Goal: Task Accomplishment & Management: Use online tool/utility

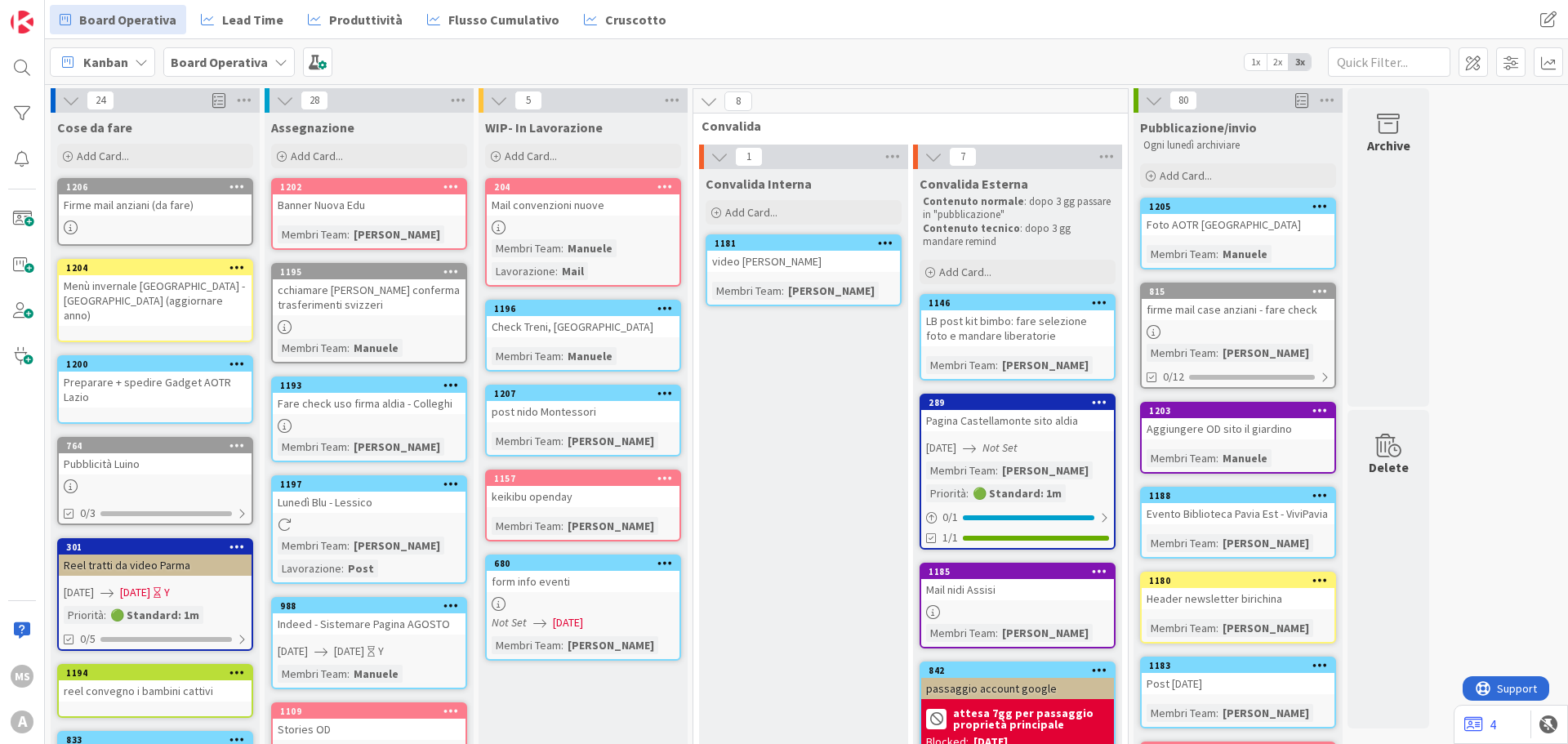
click at [123, 206] on div "Firme mail anziani (da fare)" at bounding box center [155, 205] width 192 height 21
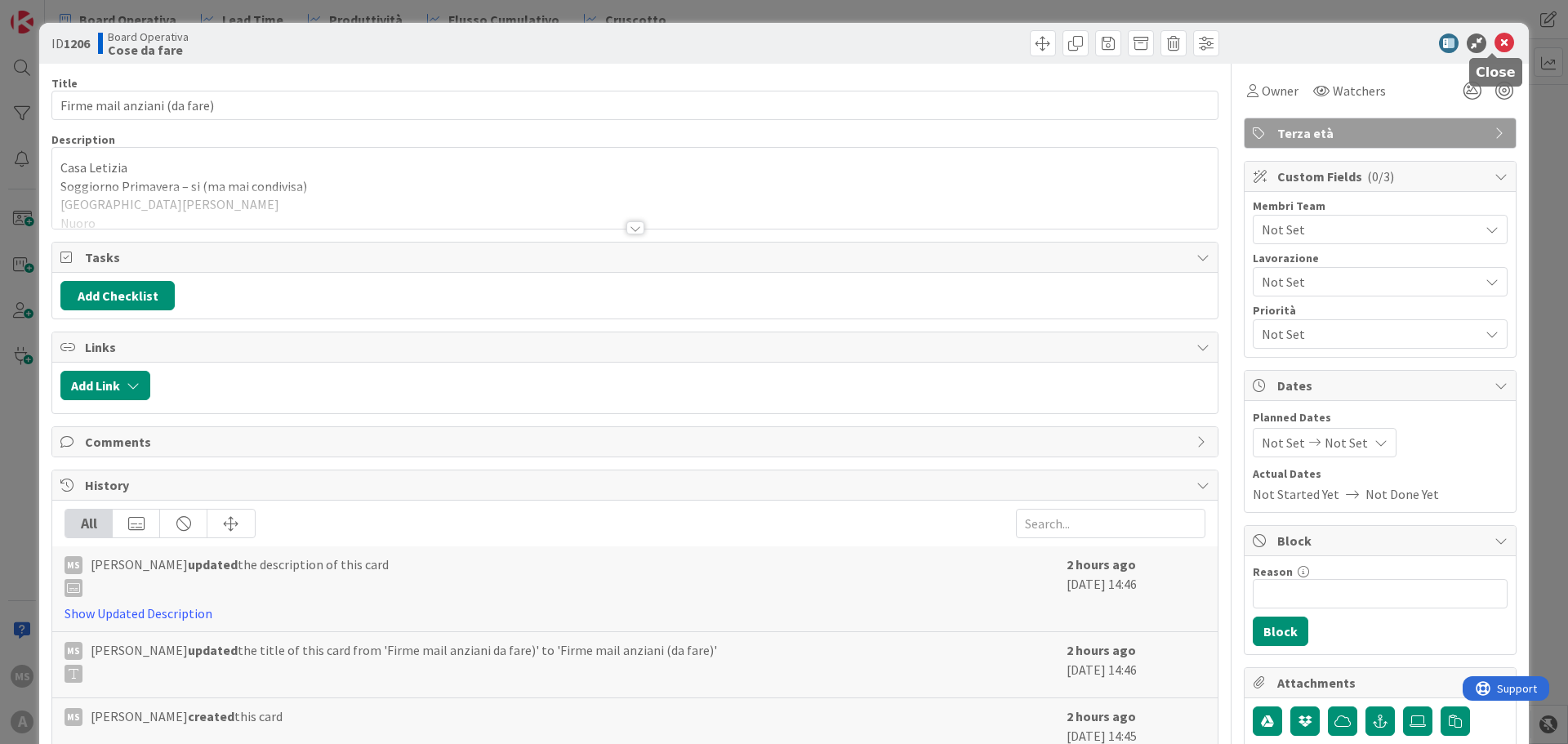
click at [1495, 45] on icon at bounding box center [1505, 44] width 20 height 20
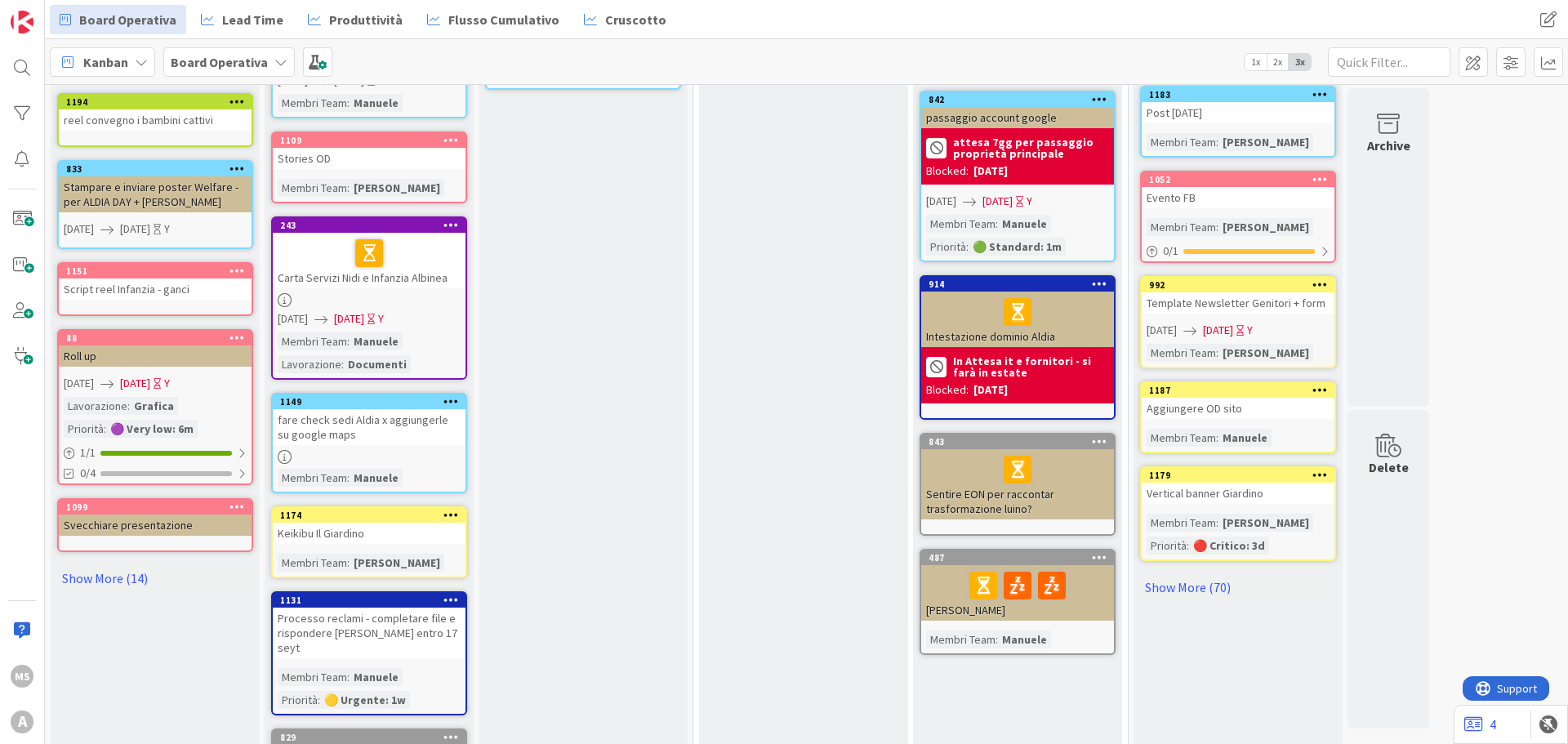
scroll to position [572, 0]
click at [127, 565] on link "Show More (14)" at bounding box center [155, 577] width 196 height 26
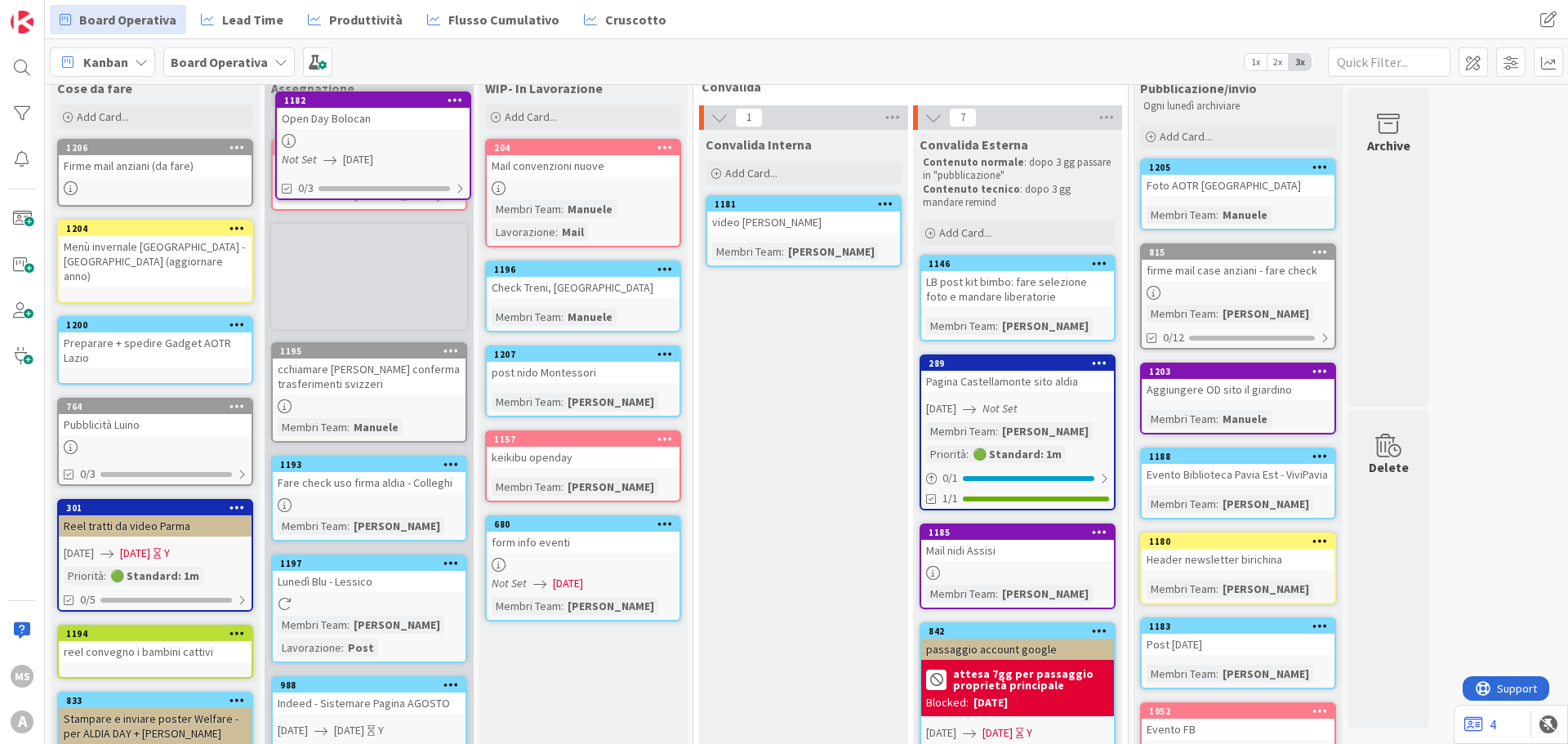
scroll to position [0, 0]
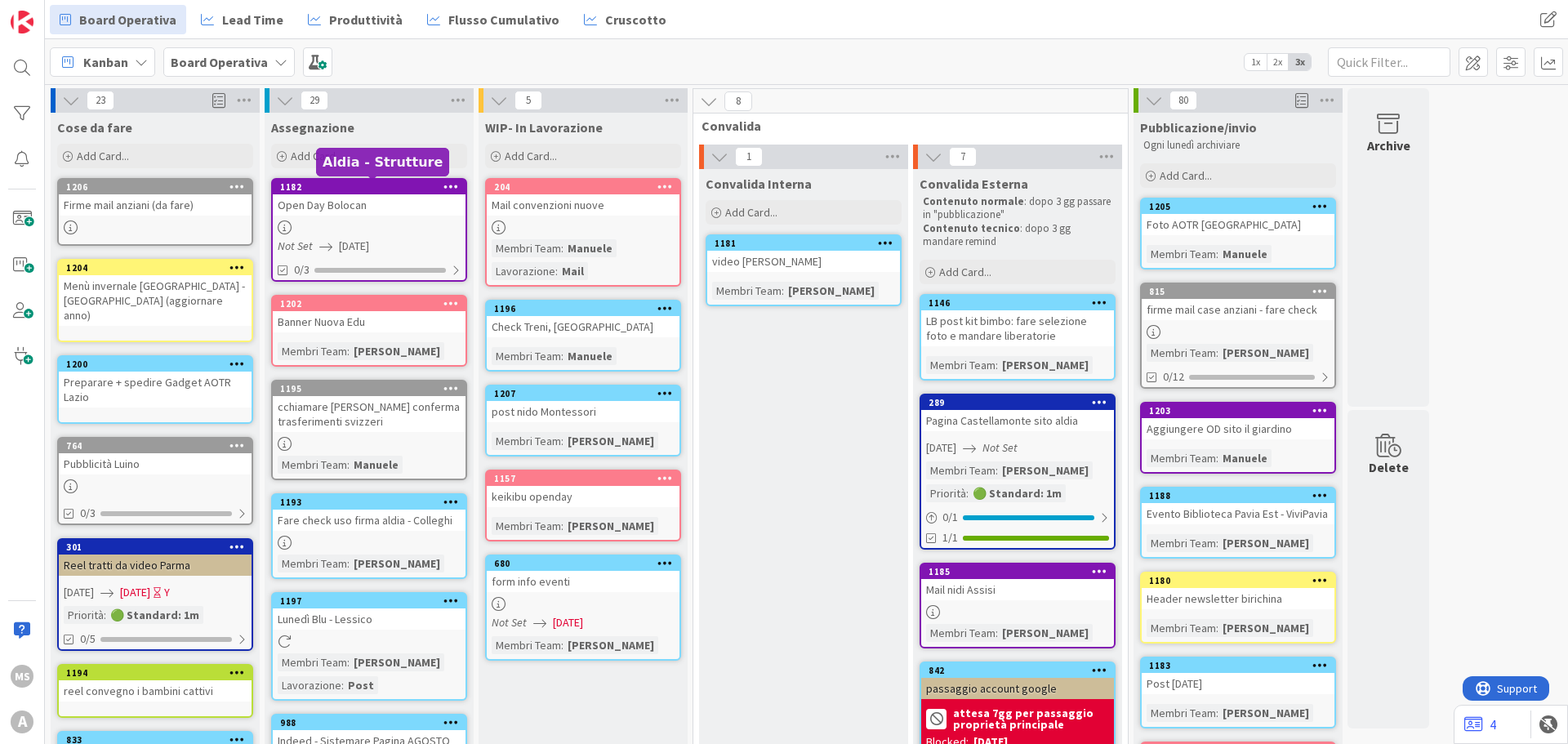
click at [365, 194] on div "Open Day Bolocan" at bounding box center [369, 205] width 192 height 21
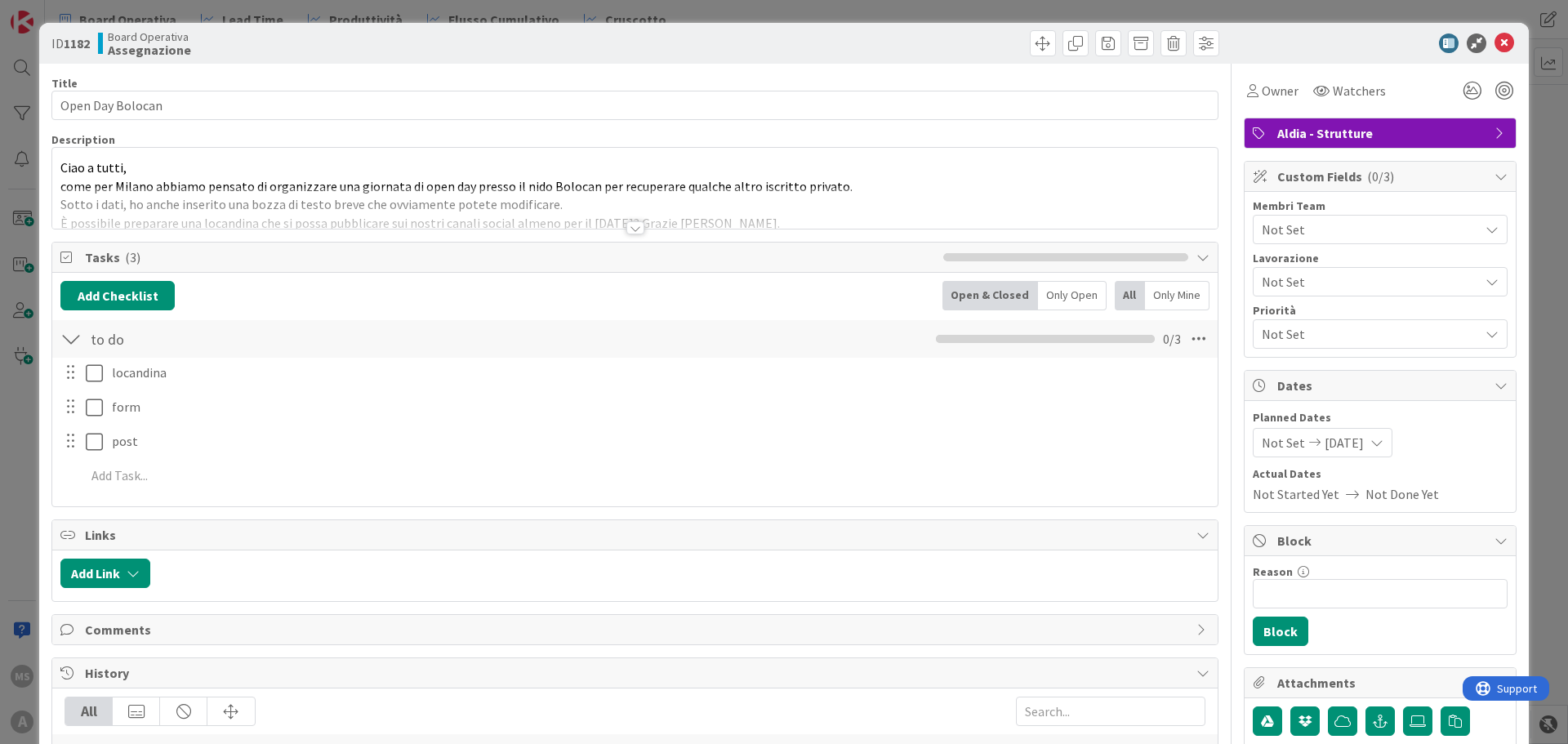
click at [1311, 324] on span "Not Set" at bounding box center [1371, 334] width 217 height 20
click at [1305, 323] on div "Not Set" at bounding box center [1381, 334] width 255 height 29
click at [1301, 229] on span "Not Set" at bounding box center [1371, 230] width 217 height 20
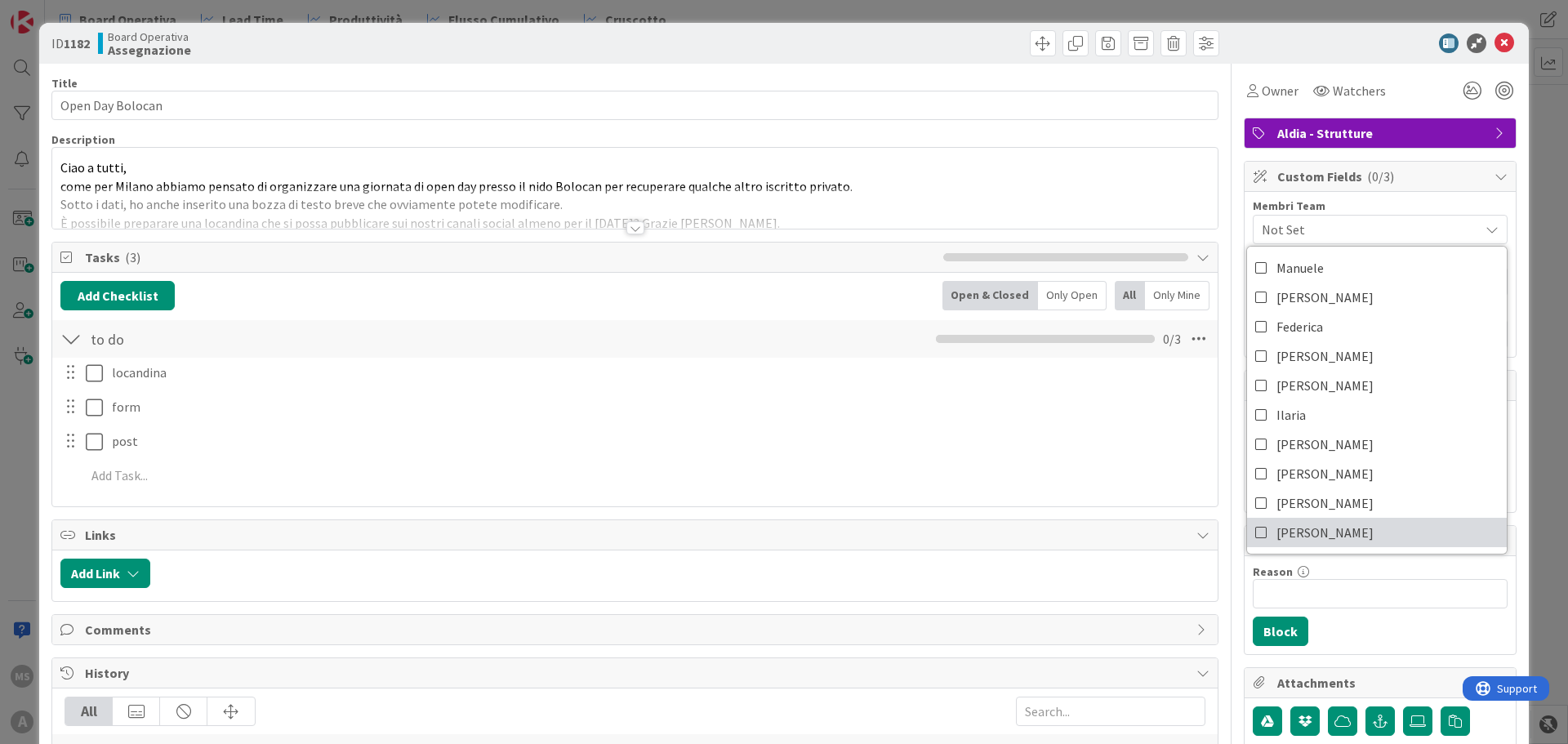
click at [1306, 525] on link "[PERSON_NAME]" at bounding box center [1377, 532] width 260 height 29
click at [1498, 38] on icon at bounding box center [1505, 44] width 20 height 20
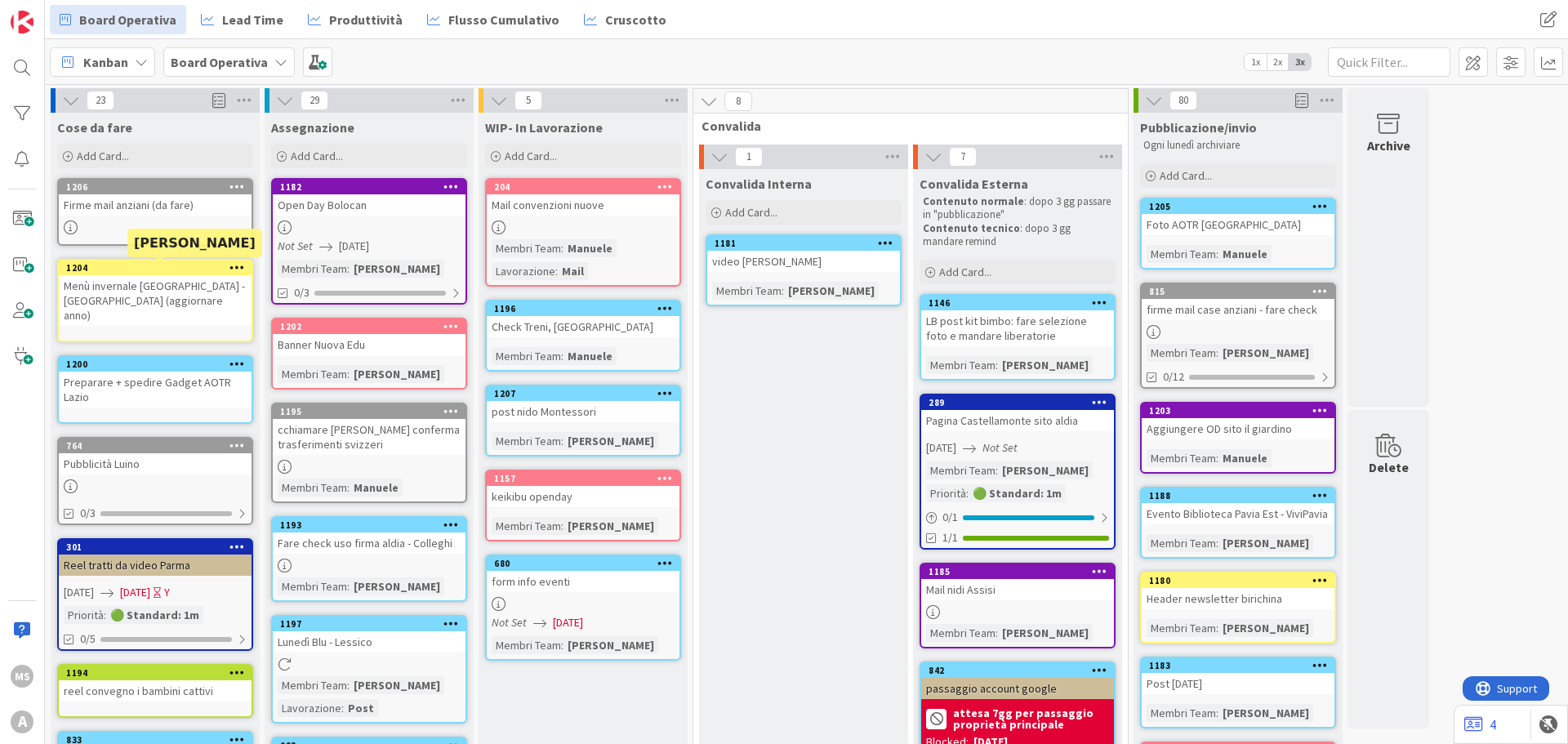
click at [314, 223] on div at bounding box center [369, 228] width 192 height 14
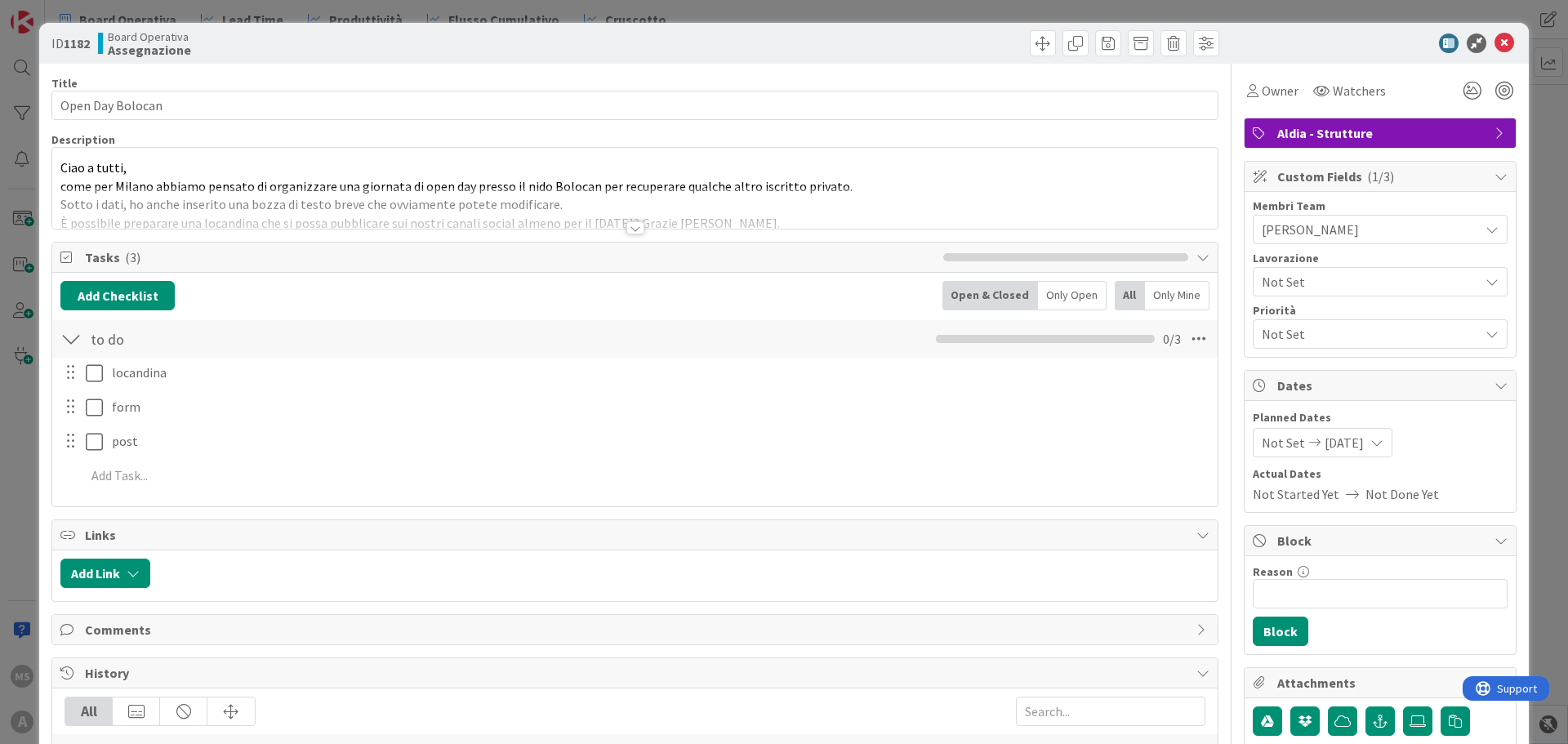
click at [633, 231] on div at bounding box center [635, 227] width 18 height 13
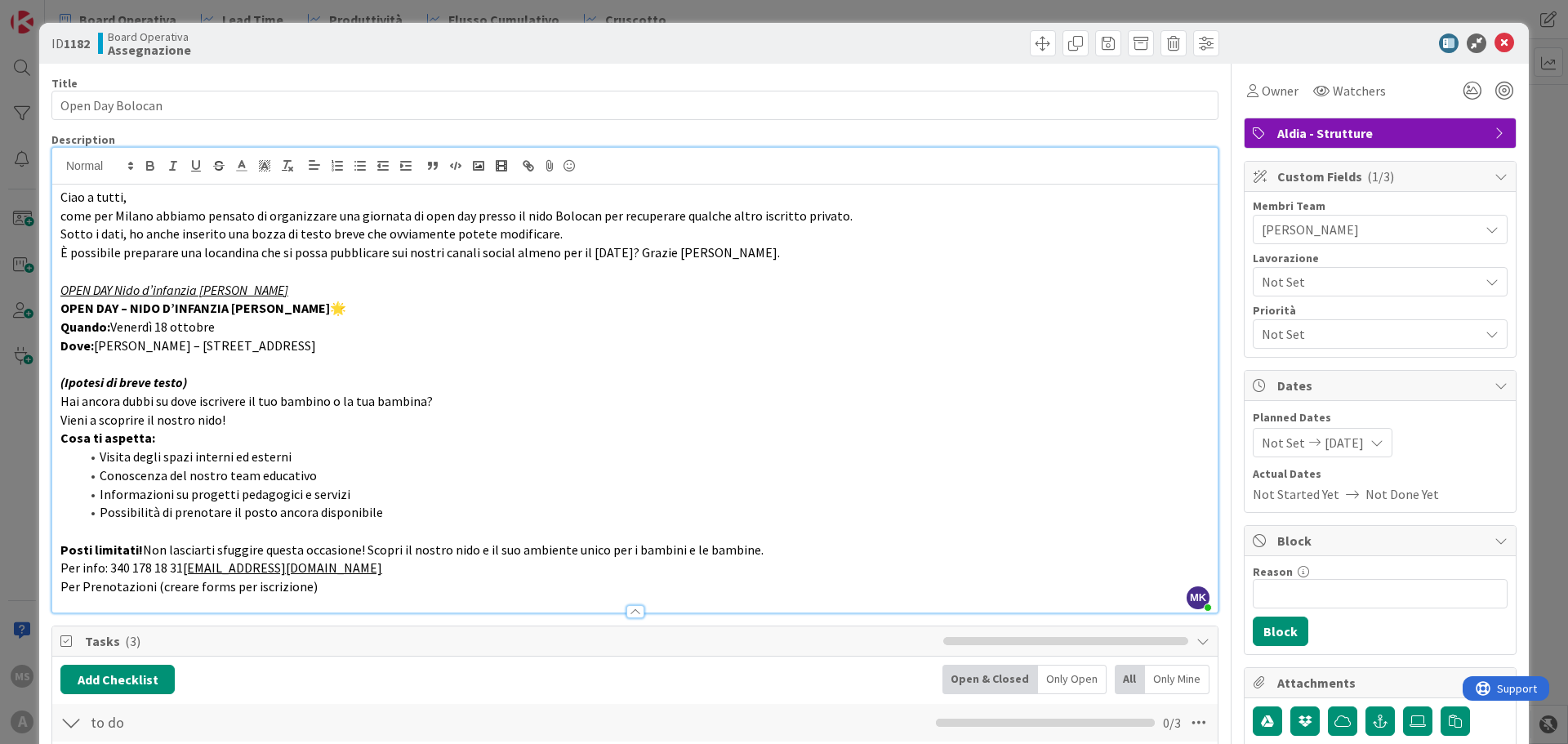
click at [1495, 43] on icon at bounding box center [1505, 44] width 20 height 20
